Goal: Check status: Check status

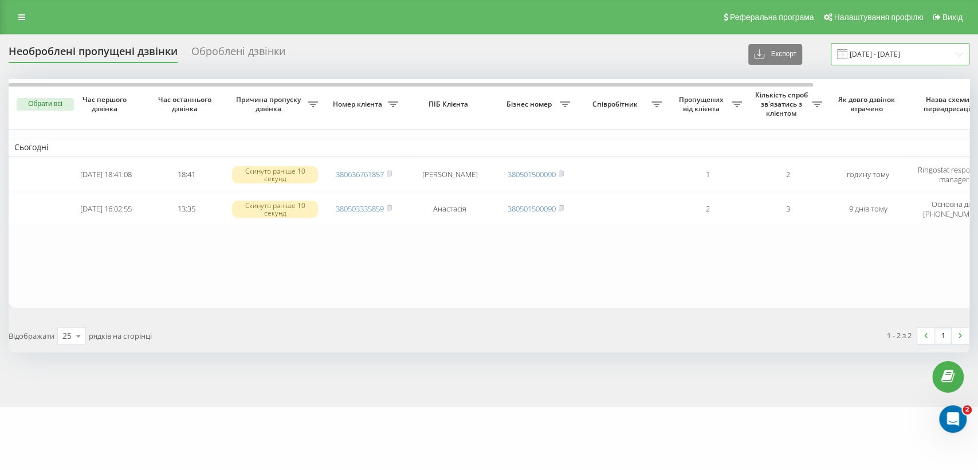
click at [871, 51] on input "19.09.2025 - 19.09.2025" at bounding box center [900, 54] width 139 height 22
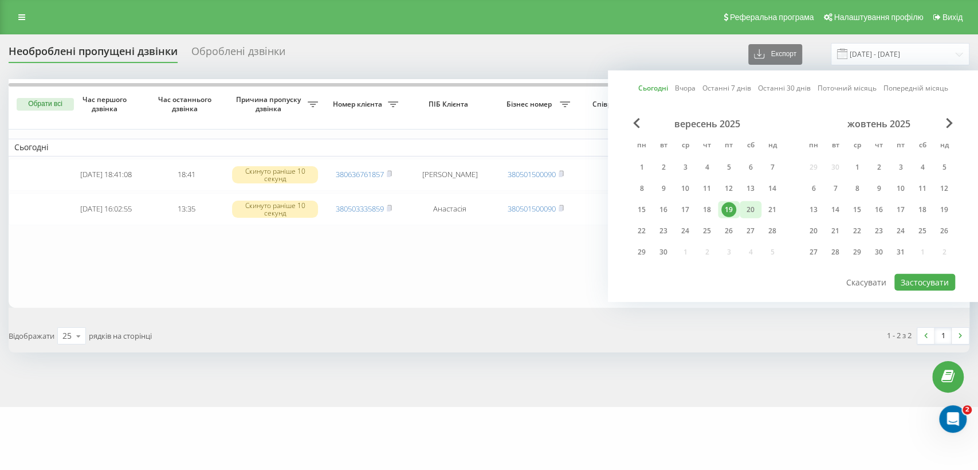
click at [747, 204] on div "20" at bounding box center [750, 209] width 15 height 15
click at [926, 282] on button "Застосувати" at bounding box center [925, 282] width 61 height 17
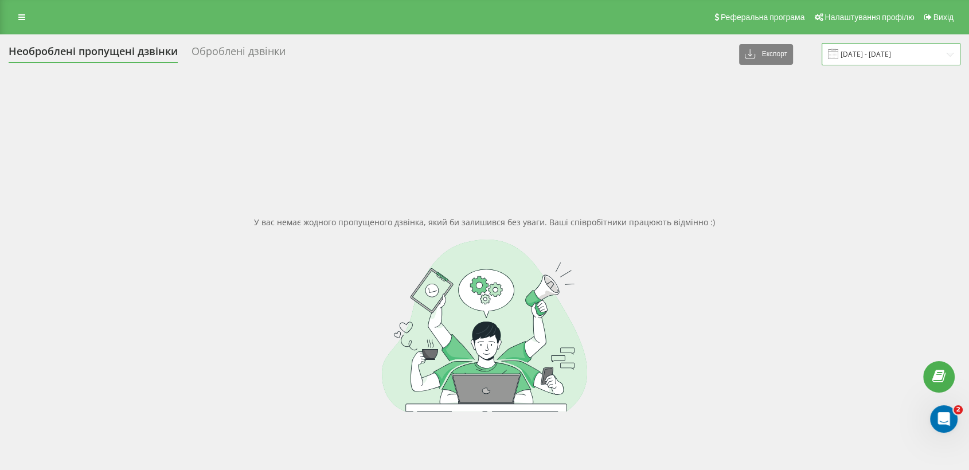
click at [874, 54] on input "20.09.2025 - 20.09.2025" at bounding box center [890, 54] width 139 height 22
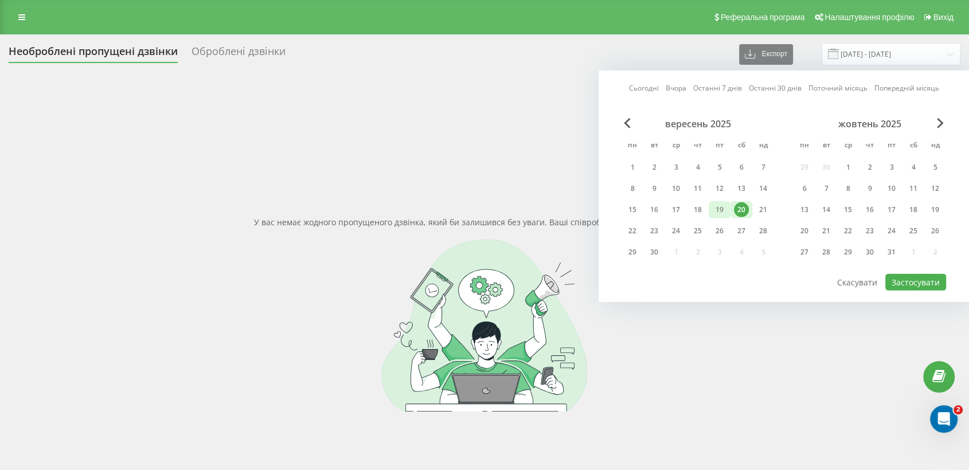
click at [720, 207] on div "19" at bounding box center [719, 209] width 15 height 15
click at [740, 207] on div "20" at bounding box center [741, 209] width 15 height 15
click at [909, 274] on button "Застосувати" at bounding box center [915, 282] width 61 height 17
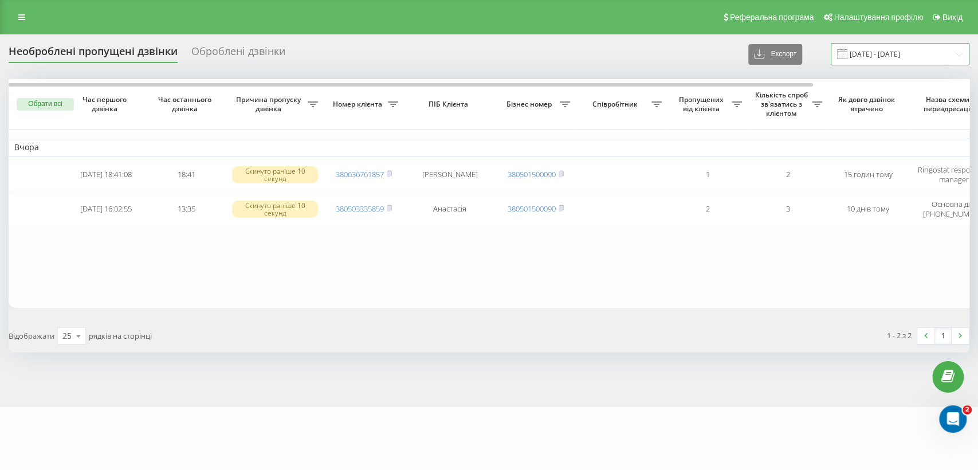
click at [880, 47] on input "19.09.2025 - 20.09.2025" at bounding box center [900, 54] width 139 height 22
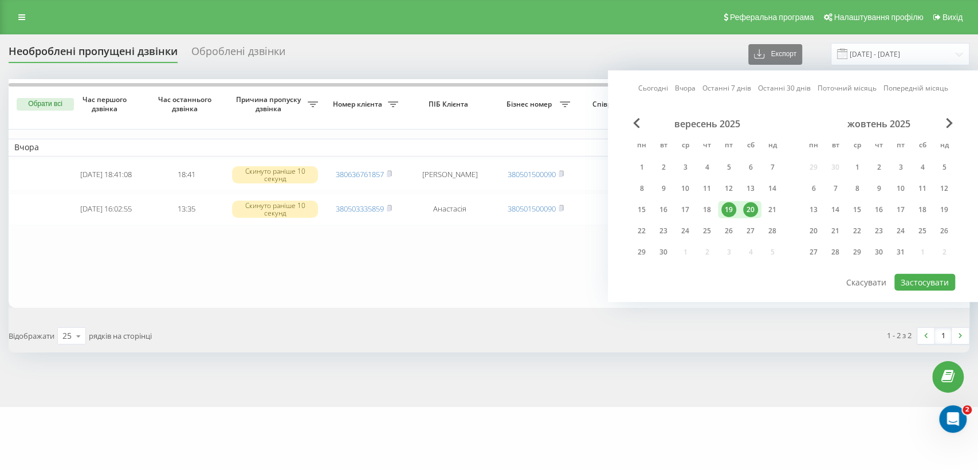
click at [749, 202] on div "20" at bounding box center [750, 209] width 15 height 15
click at [924, 284] on button "Застосувати" at bounding box center [925, 282] width 61 height 17
type input "20.09.2025 - 20.09.2025"
